Goal: Task Accomplishment & Management: Manage account settings

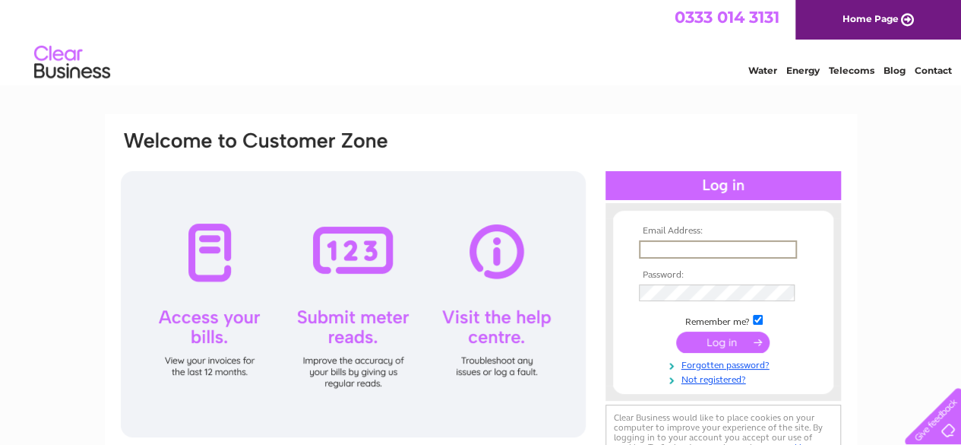
click at [690, 242] on input "text" at bounding box center [718, 249] width 158 height 18
type input "rachelvsmith1982@gmail.com"
click at [737, 338] on input "submit" at bounding box center [722, 340] width 93 height 21
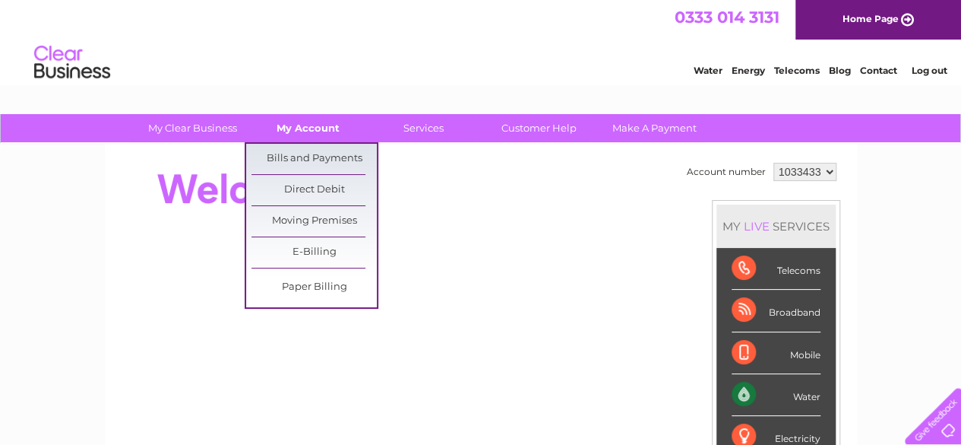
click at [300, 125] on link "My Account" at bounding box center [307, 128] width 125 height 28
click at [310, 151] on link "Bills and Payments" at bounding box center [314, 159] width 125 height 30
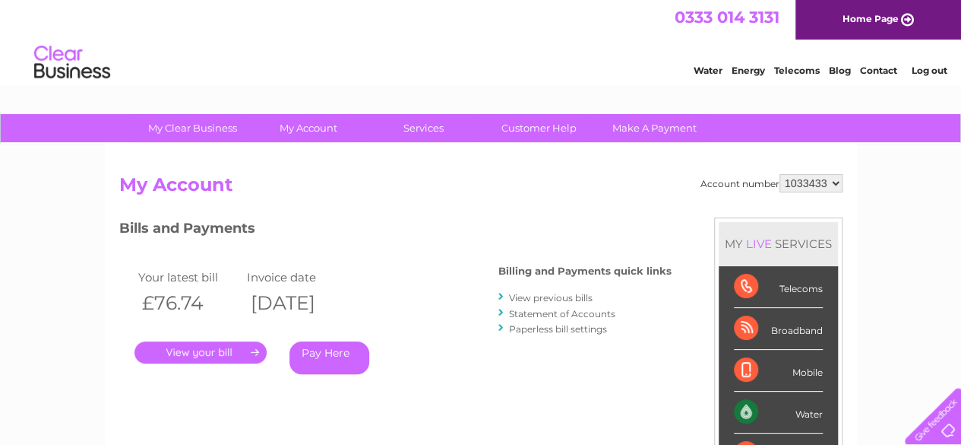
click at [557, 296] on link "View previous bills" at bounding box center [551, 297] width 84 height 11
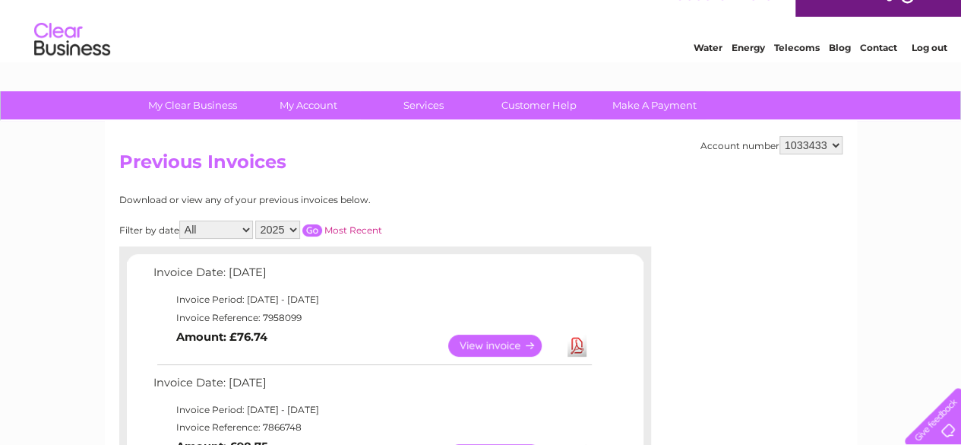
scroll to position [21, 0]
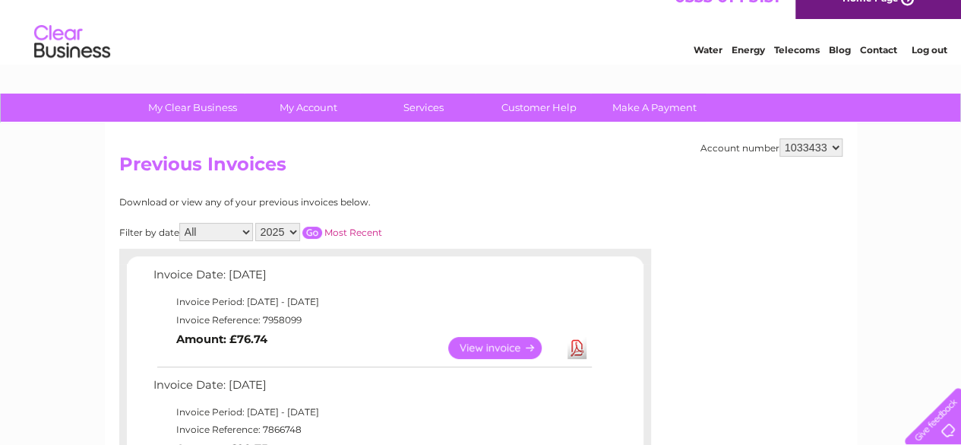
click at [286, 233] on select "2025 2024 2023 2022" at bounding box center [277, 232] width 45 height 18
select select "2024"
click at [256, 223] on select "2025 2024 2023 2022" at bounding box center [277, 232] width 45 height 18
click at [312, 232] on input "button" at bounding box center [312, 232] width 20 height 12
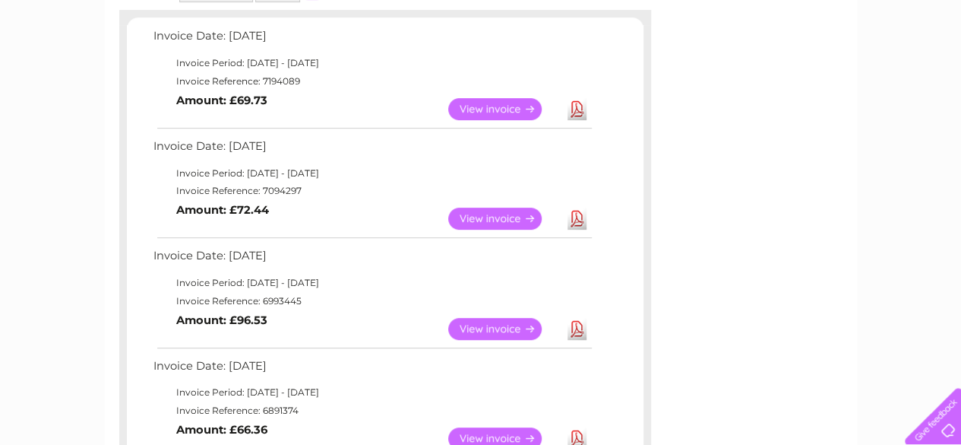
scroll to position [260, 0]
click at [515, 326] on link "View" at bounding box center [504, 328] width 112 height 22
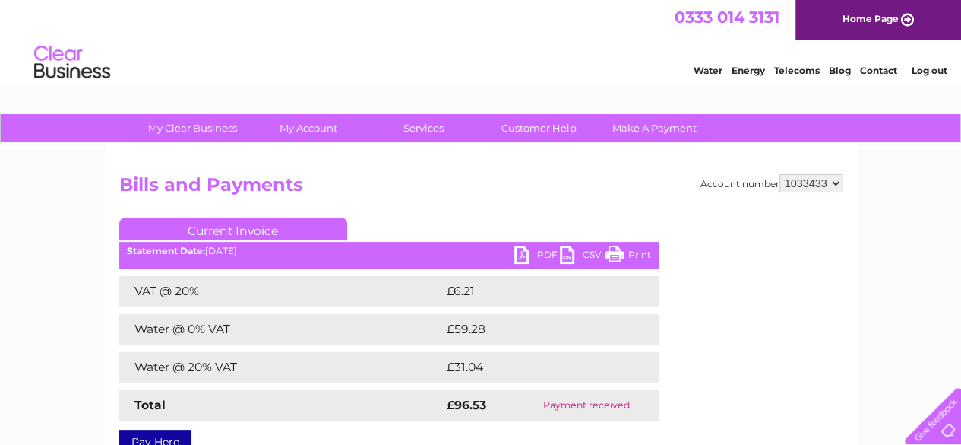
click at [523, 256] on link "PDF" at bounding box center [537, 256] width 46 height 22
